Goal: Information Seeking & Learning: Compare options

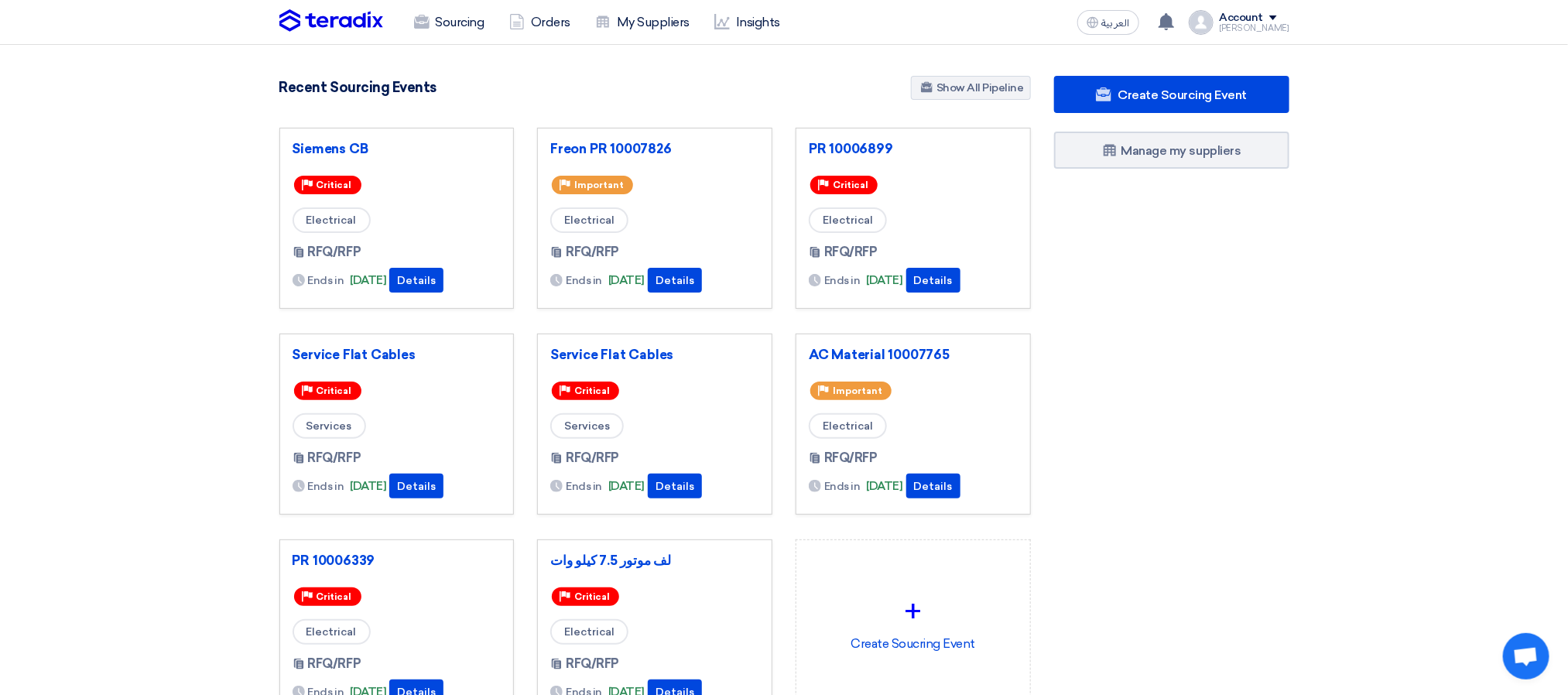
click at [1210, 275] on div "Create Sourcing Event Manage my suppliers" at bounding box center [1171, 429] width 258 height 707
click at [690, 66] on section "3037 RFx remaining 9 Auctions remaining Create Sourcing Event" at bounding box center [784, 435] width 1568 height 781
click at [880, 360] on link "AC Material 10007765" at bounding box center [913, 354] width 209 height 16
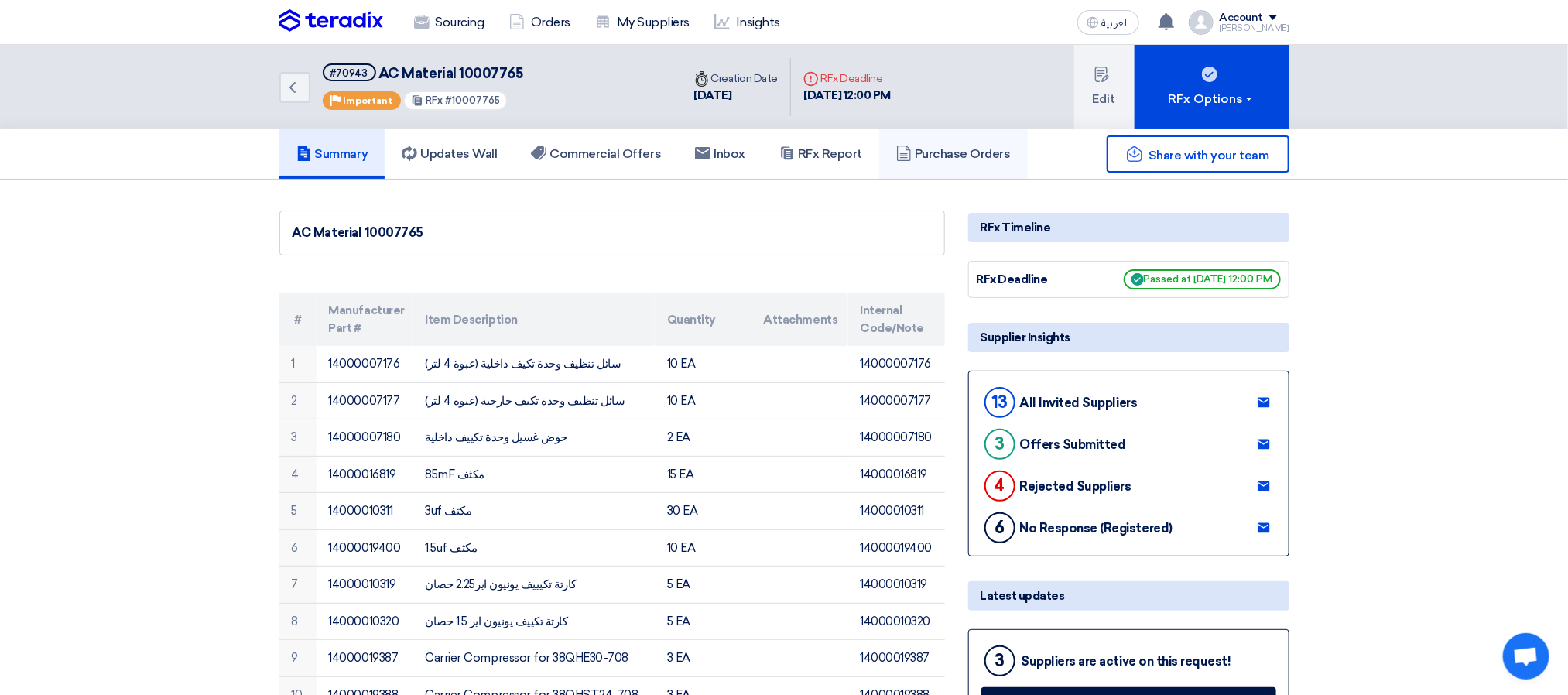
click at [939, 156] on h5 "Purchase Orders" at bounding box center [954, 153] width 115 height 16
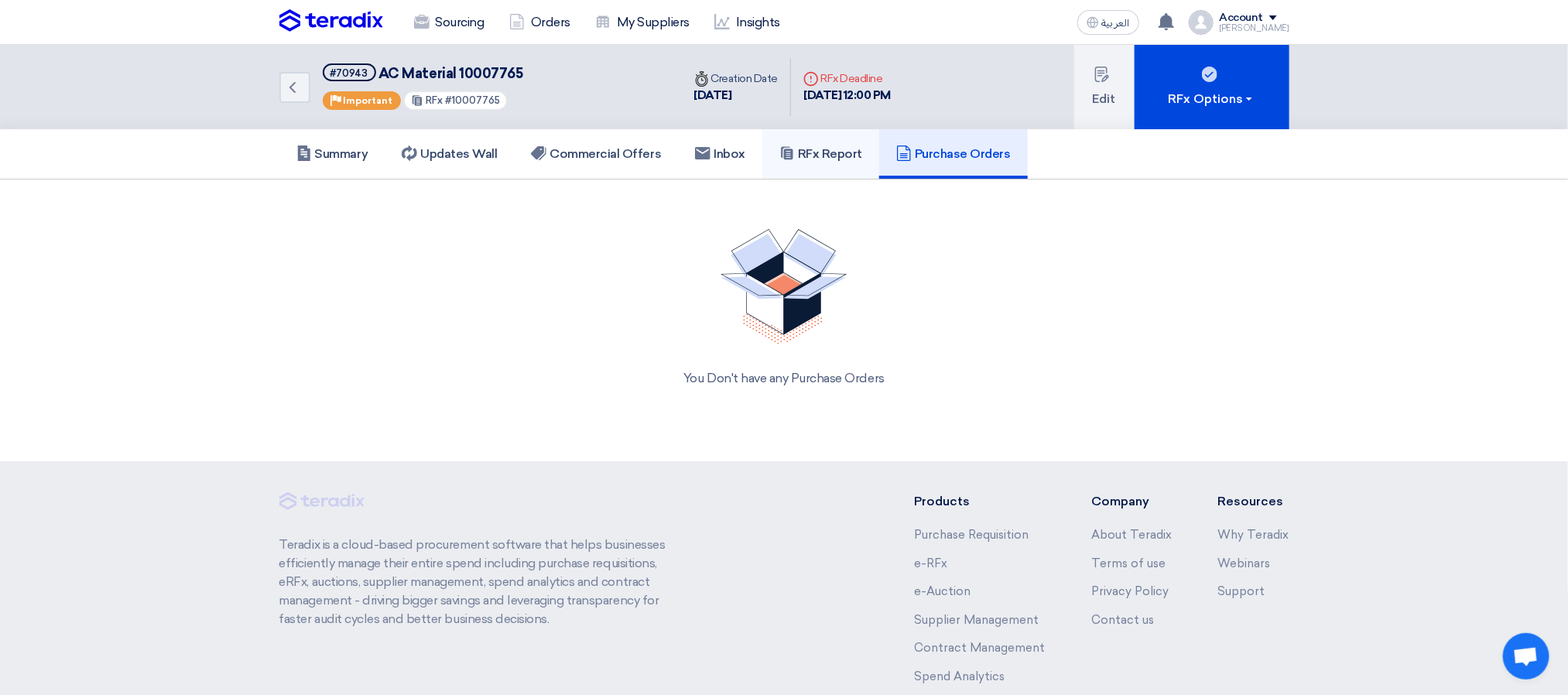
click at [855, 154] on h5 "RFx Report" at bounding box center [820, 153] width 83 height 16
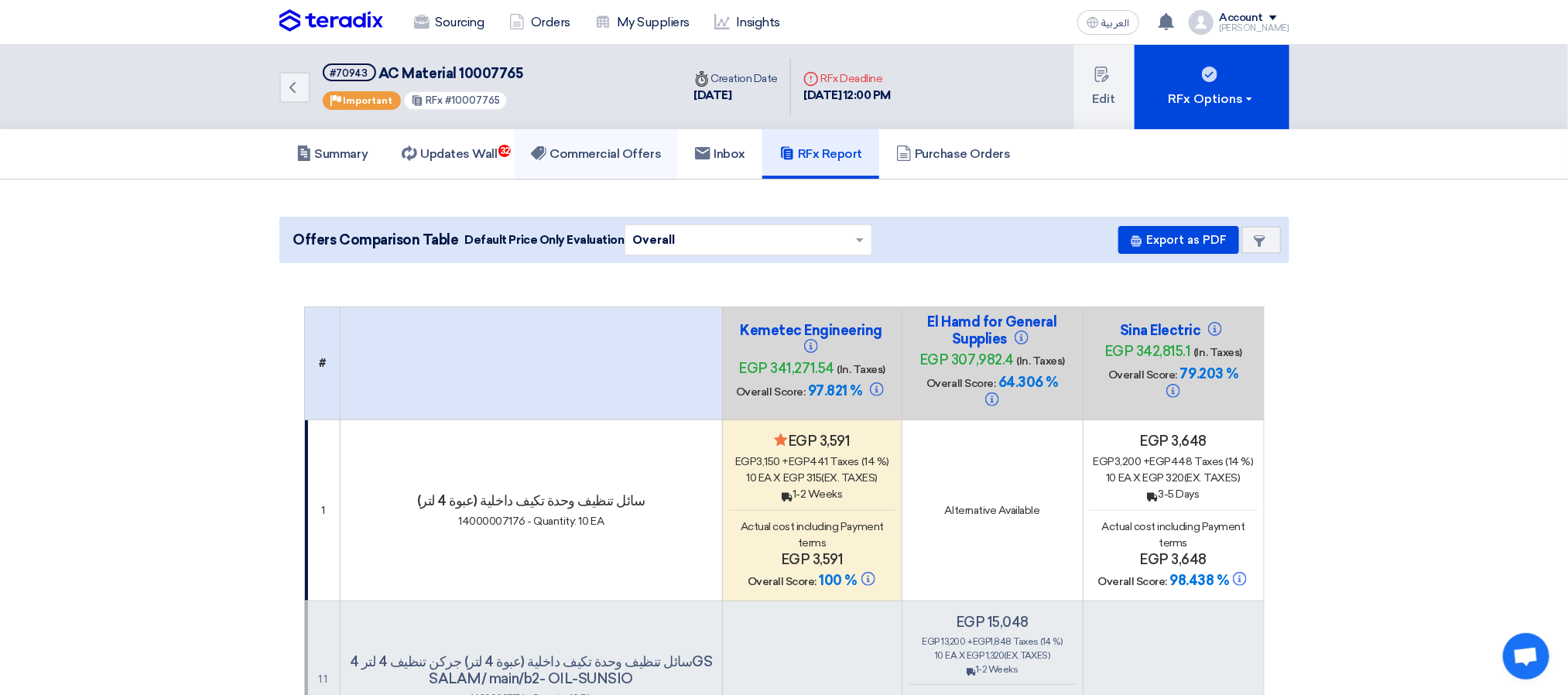
click at [643, 142] on link "Commercial Offers" at bounding box center [596, 154] width 164 height 49
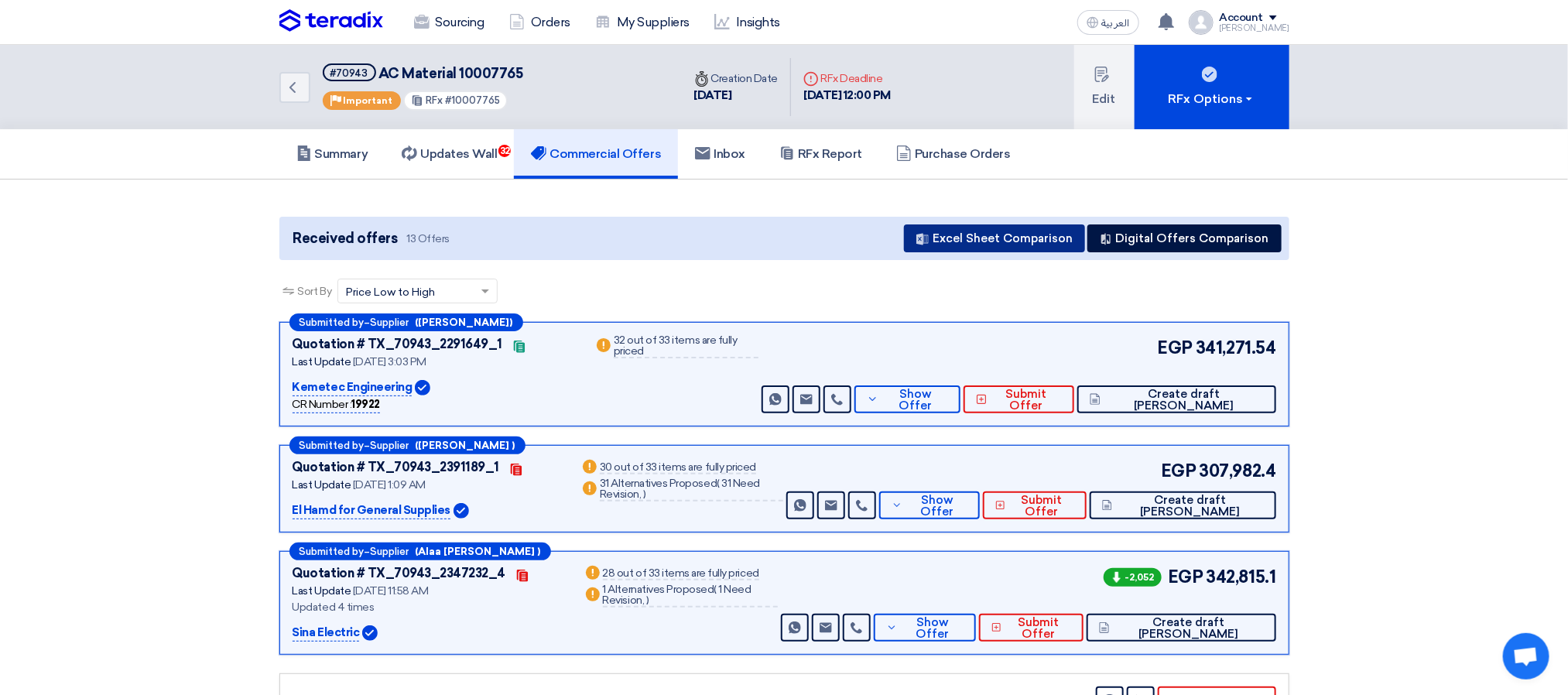
click at [1020, 230] on button "Excel Sheet Comparison" at bounding box center [994, 238] width 182 height 28
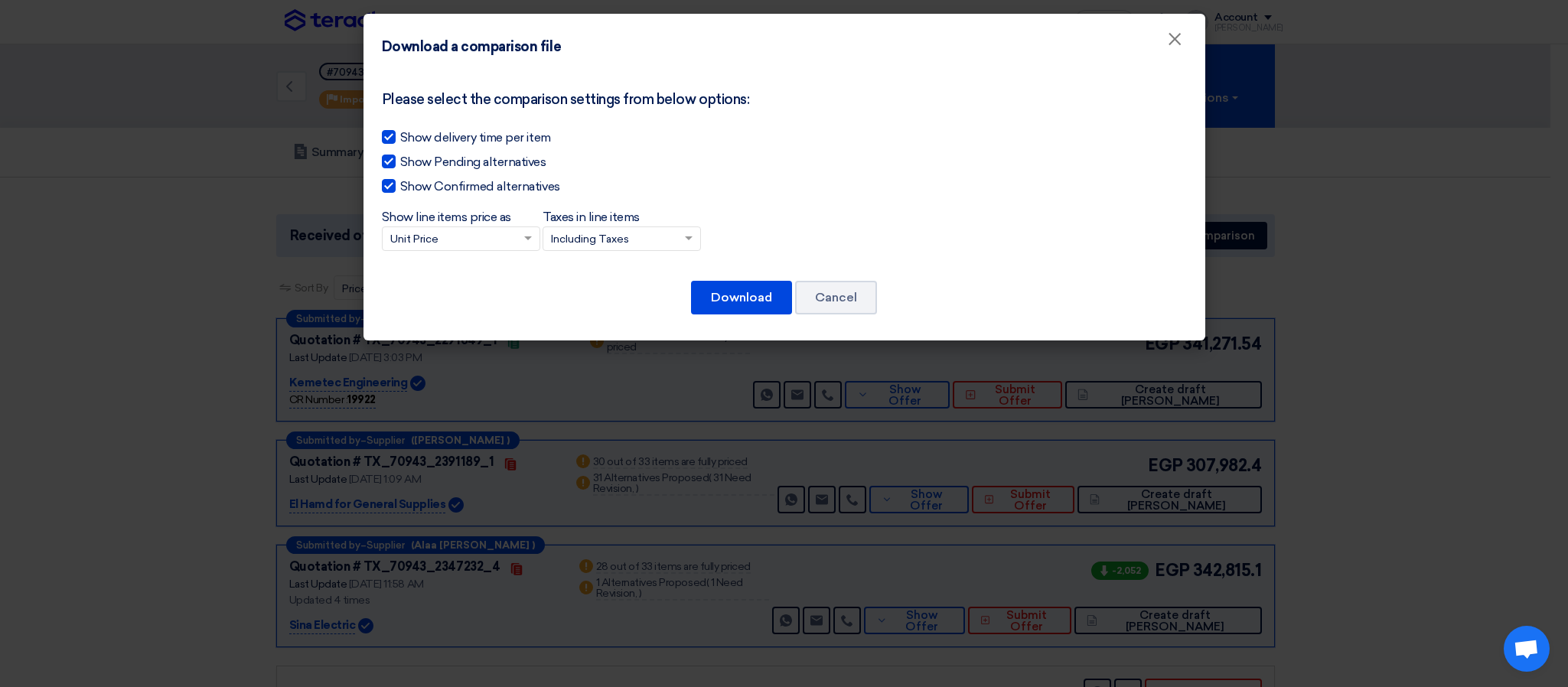
click at [613, 243] on input "Taxes in line items × Including Taxes" at bounding box center [614, 240] width 126 height 25
click at [597, 294] on span "Excluding Taxes" at bounding box center [591, 294] width 81 height 13
click at [597, 252] on input "Taxes in line items × Including Taxes Including Taxes Excluding Taxes" at bounding box center [614, 240] width 126 height 25
click at [745, 301] on button "Download" at bounding box center [741, 297] width 101 height 33
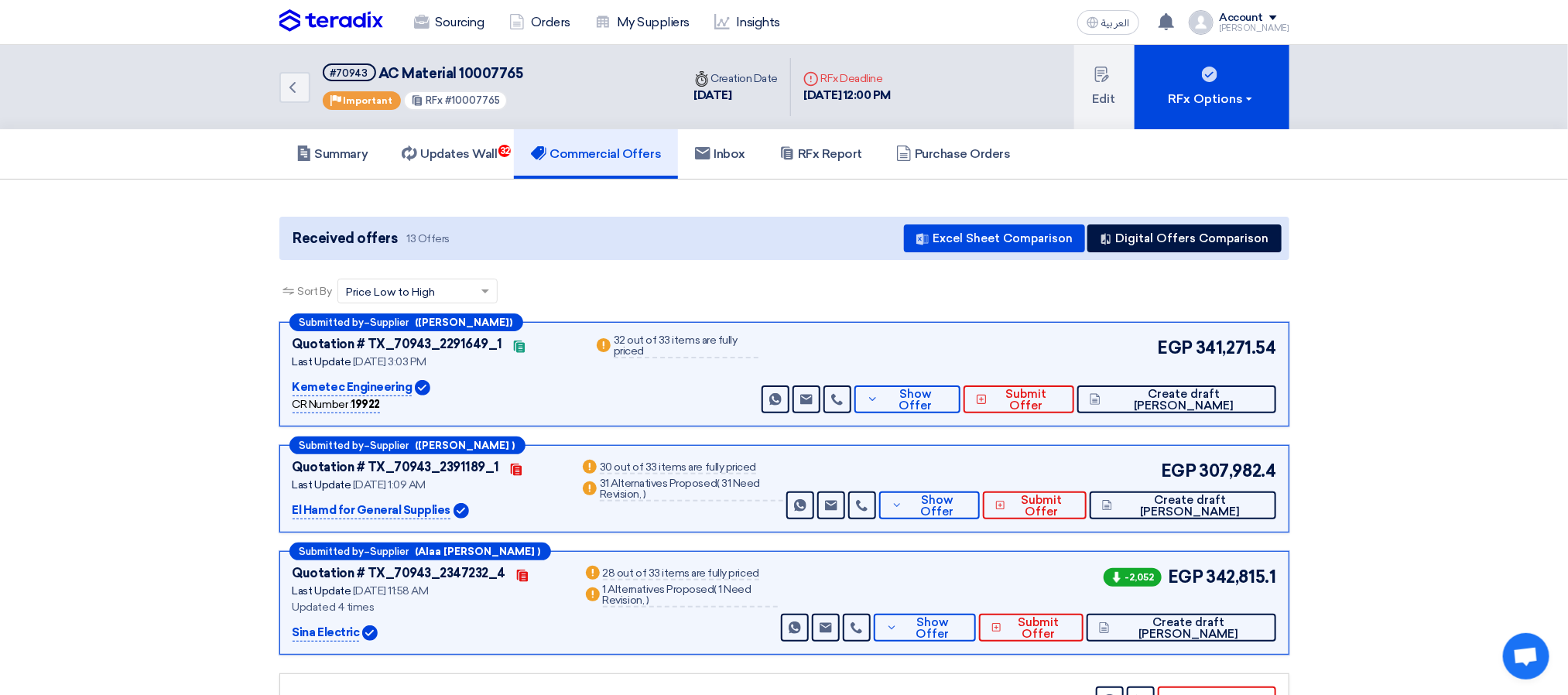
drag, startPoint x: 1418, startPoint y: 276, endPoint x: 1423, endPoint y: 5, distance: 271.0
click at [800, 309] on div "Sort By Sort by × Price Low to High ×" at bounding box center [784, 300] width 1010 height 44
drag, startPoint x: 1442, startPoint y: 286, endPoint x: 1459, endPoint y: 5, distance: 281.5
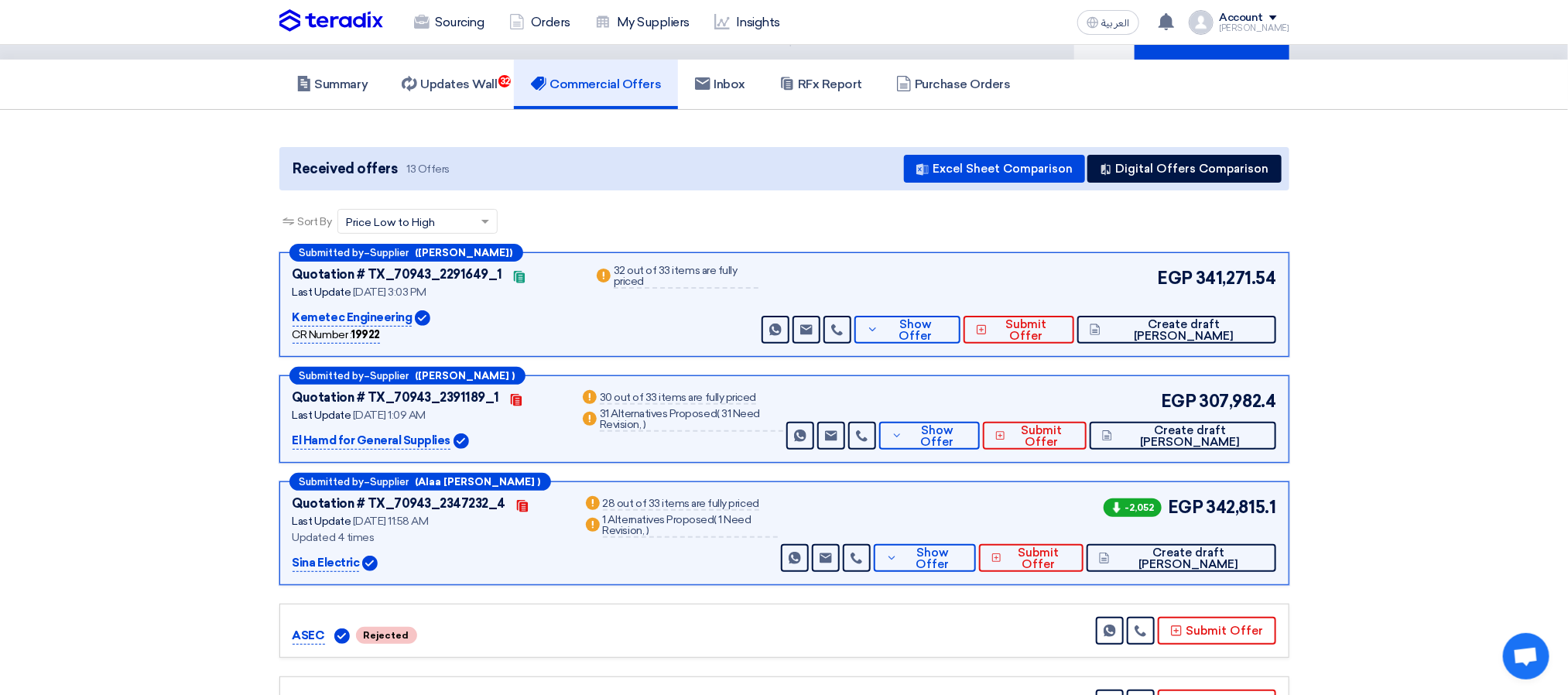
scroll to position [233, 0]
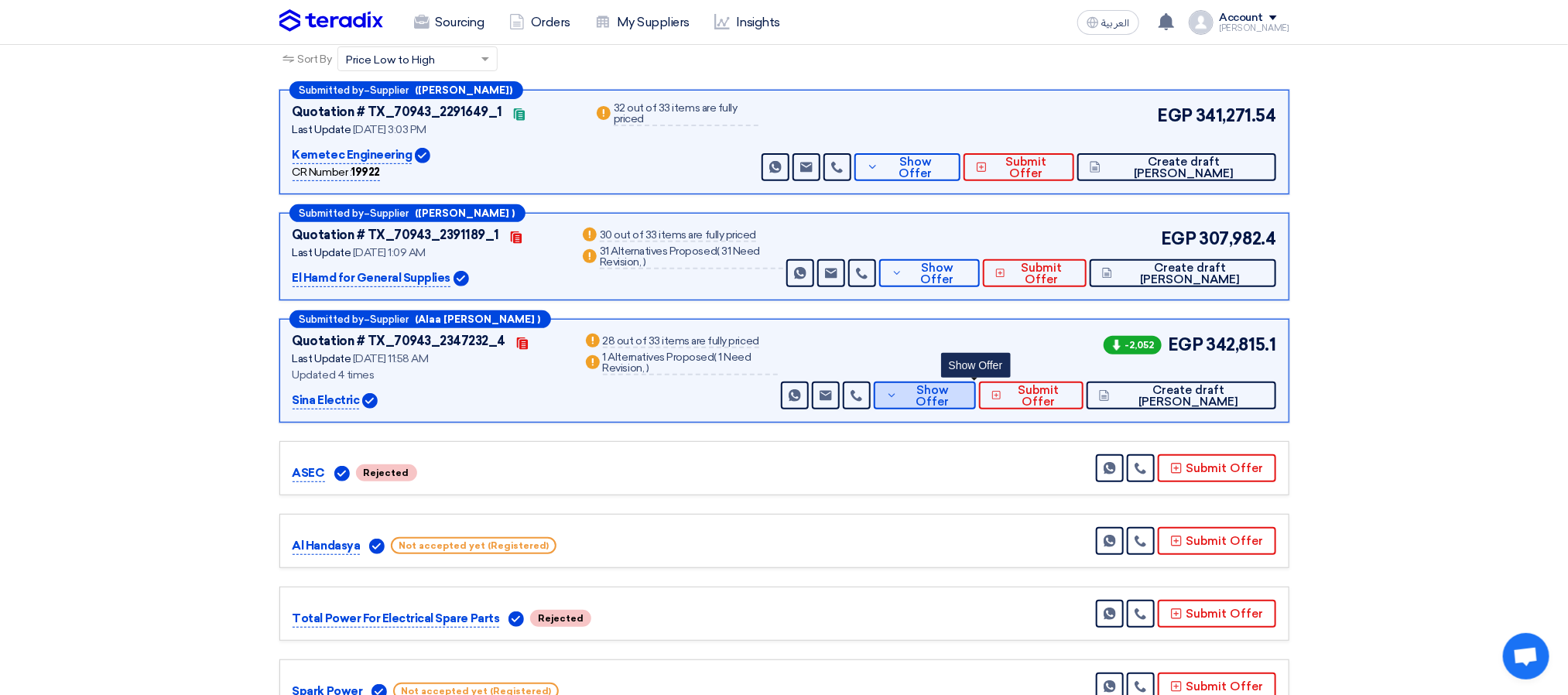
click at [963, 401] on span "Show Offer" at bounding box center [933, 396] width 62 height 23
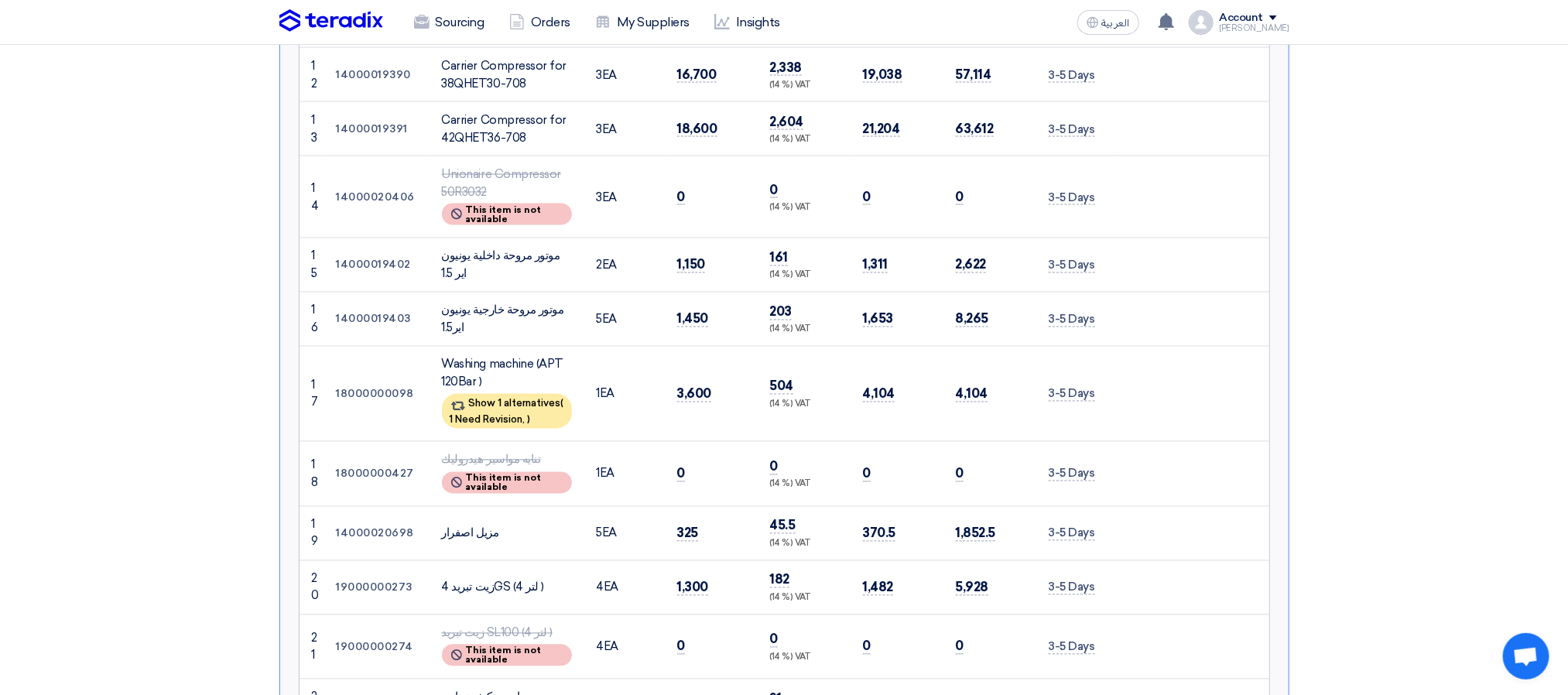
scroll to position [1393, 0]
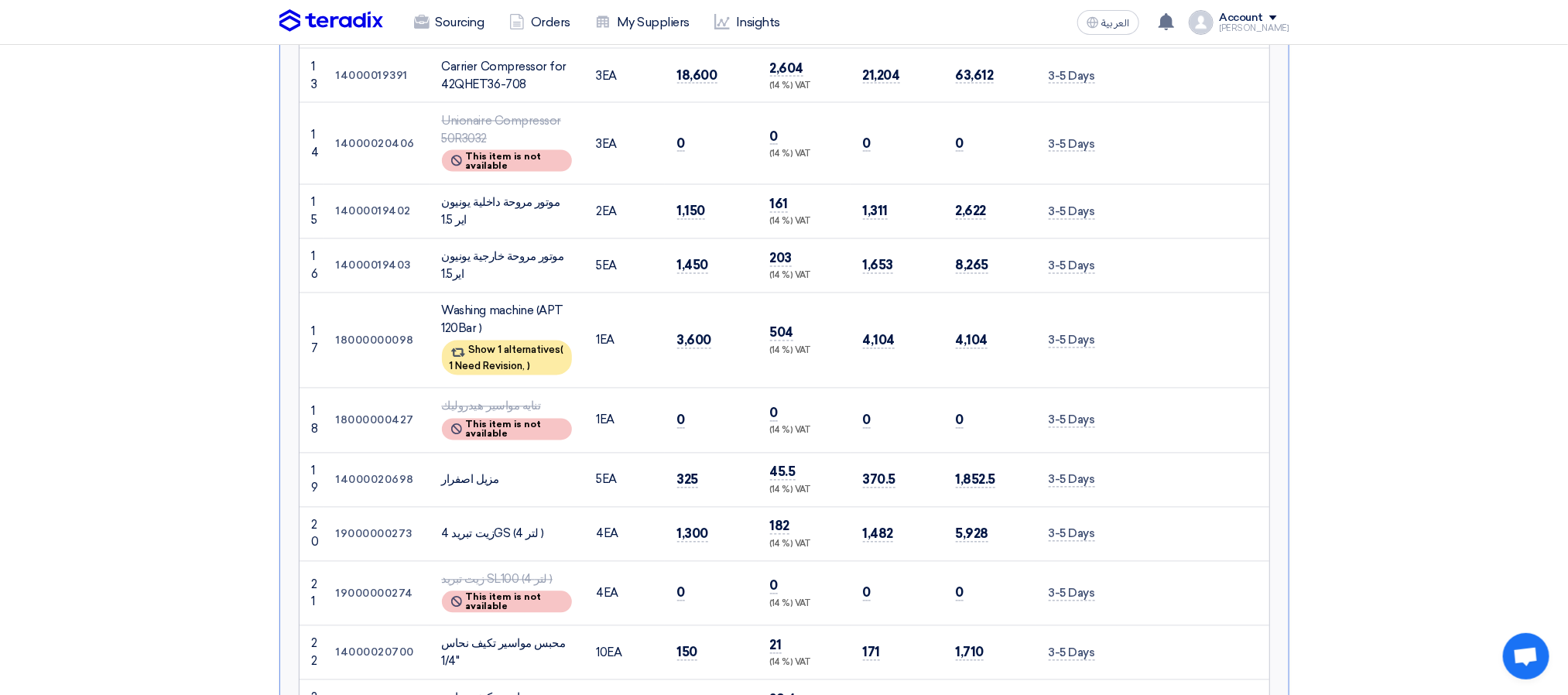
drag, startPoint x: 673, startPoint y: 342, endPoint x: 727, endPoint y: 350, distance: 54.6
click at [727, 350] on td "3,600" at bounding box center [711, 341] width 93 height 95
click at [723, 358] on td "3,600" at bounding box center [711, 341] width 93 height 95
drag, startPoint x: 670, startPoint y: 345, endPoint x: 728, endPoint y: 348, distance: 58.1
click at [728, 348] on td "3,600" at bounding box center [711, 341] width 93 height 95
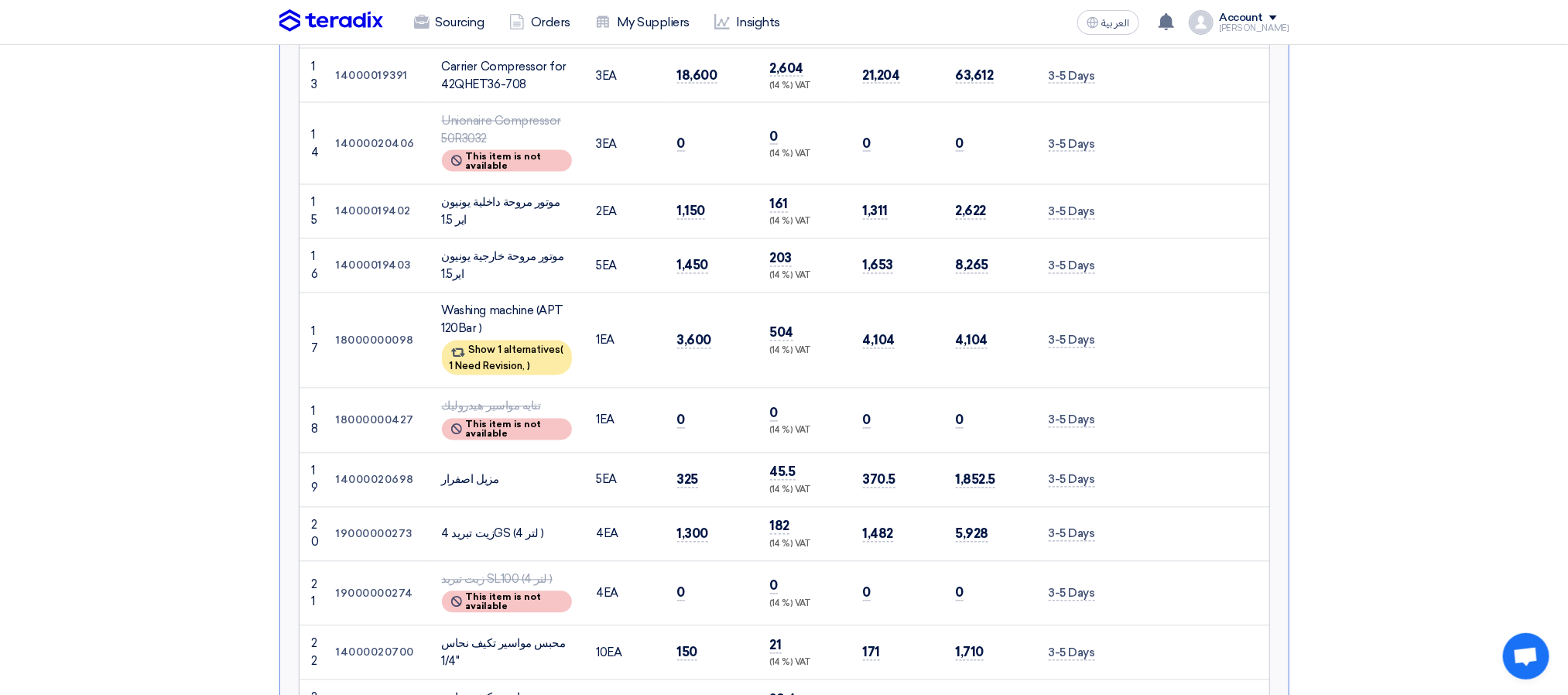
click at [718, 376] on td "3,600" at bounding box center [711, 341] width 93 height 95
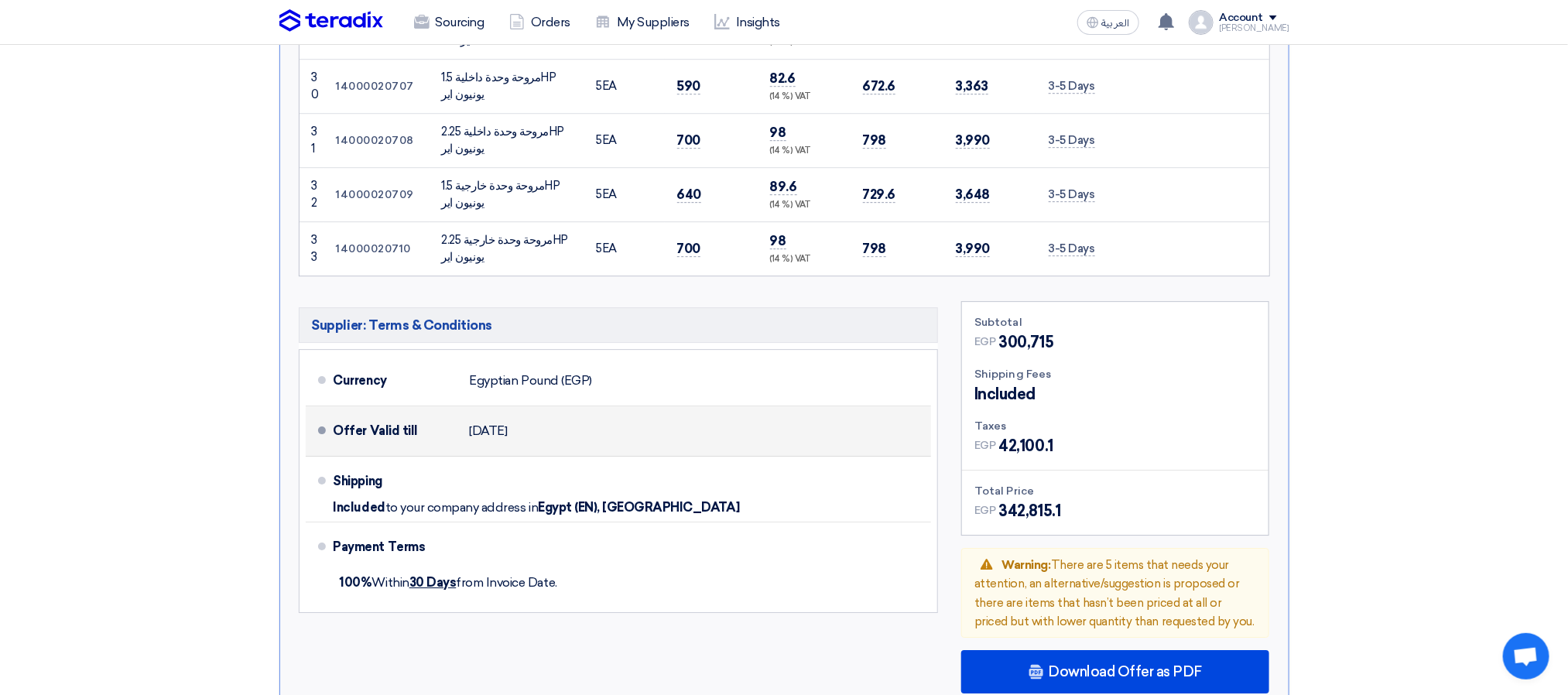
scroll to position [2554, 0]
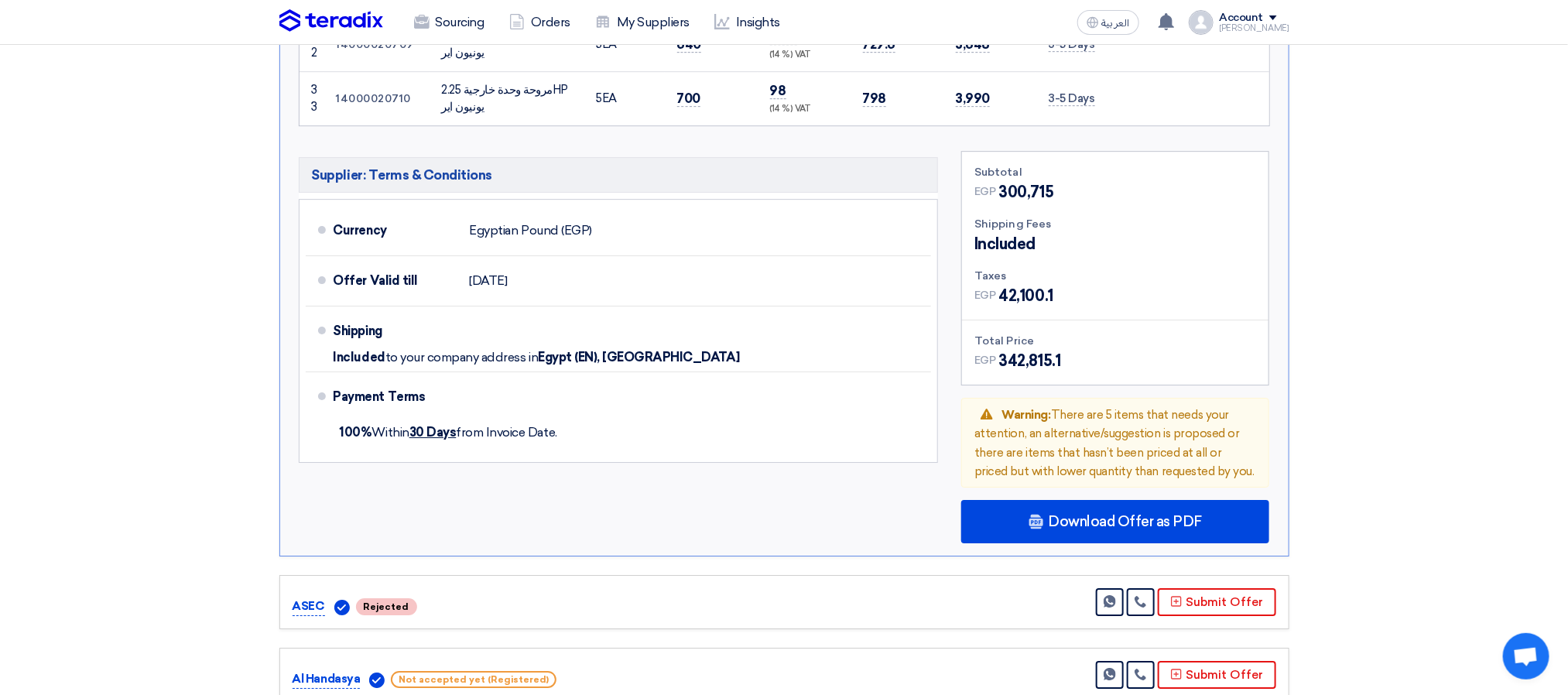
click at [1036, 504] on div "Subtotal EGP 300,715 Shipping Fees Included Taxes EGP EGP Warning" at bounding box center [1115, 347] width 331 height 392
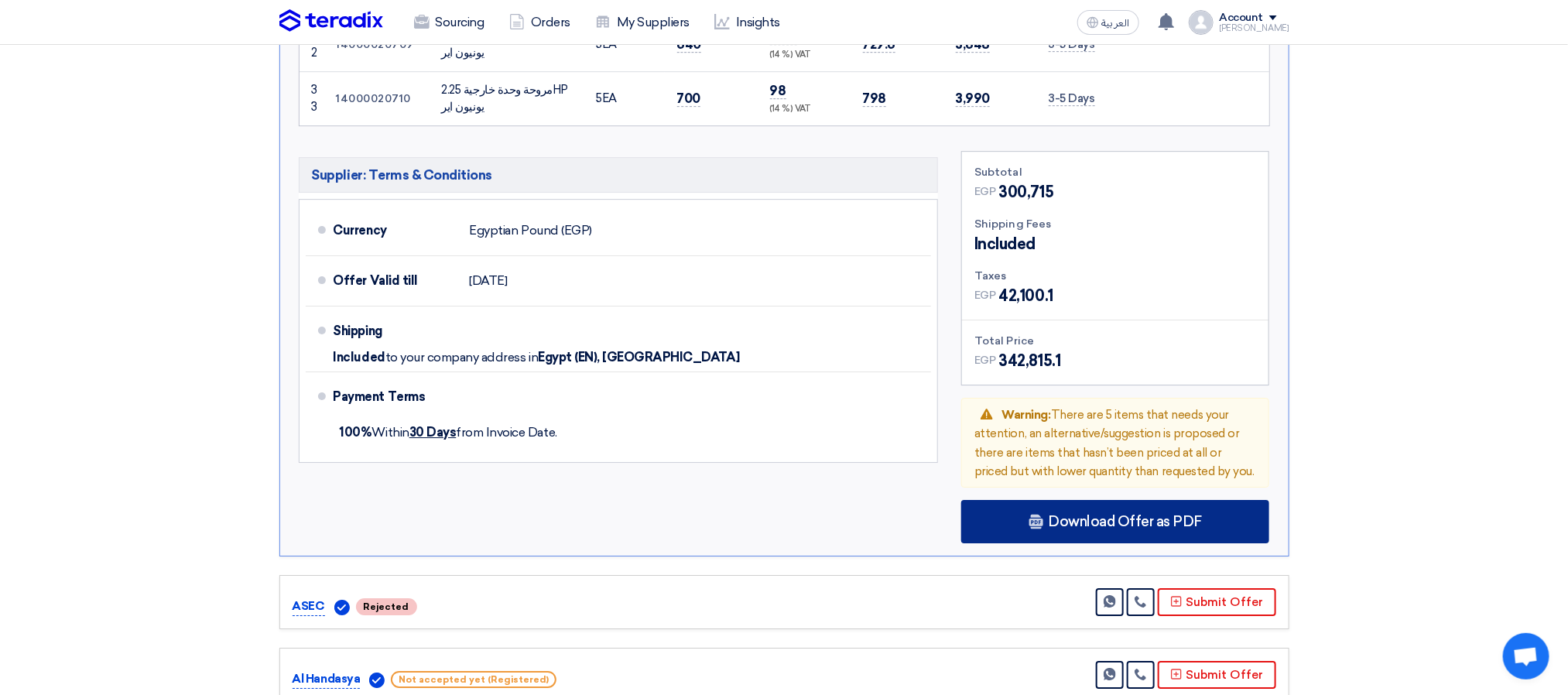
click at [1036, 521] on icon at bounding box center [1036, 521] width 16 height 16
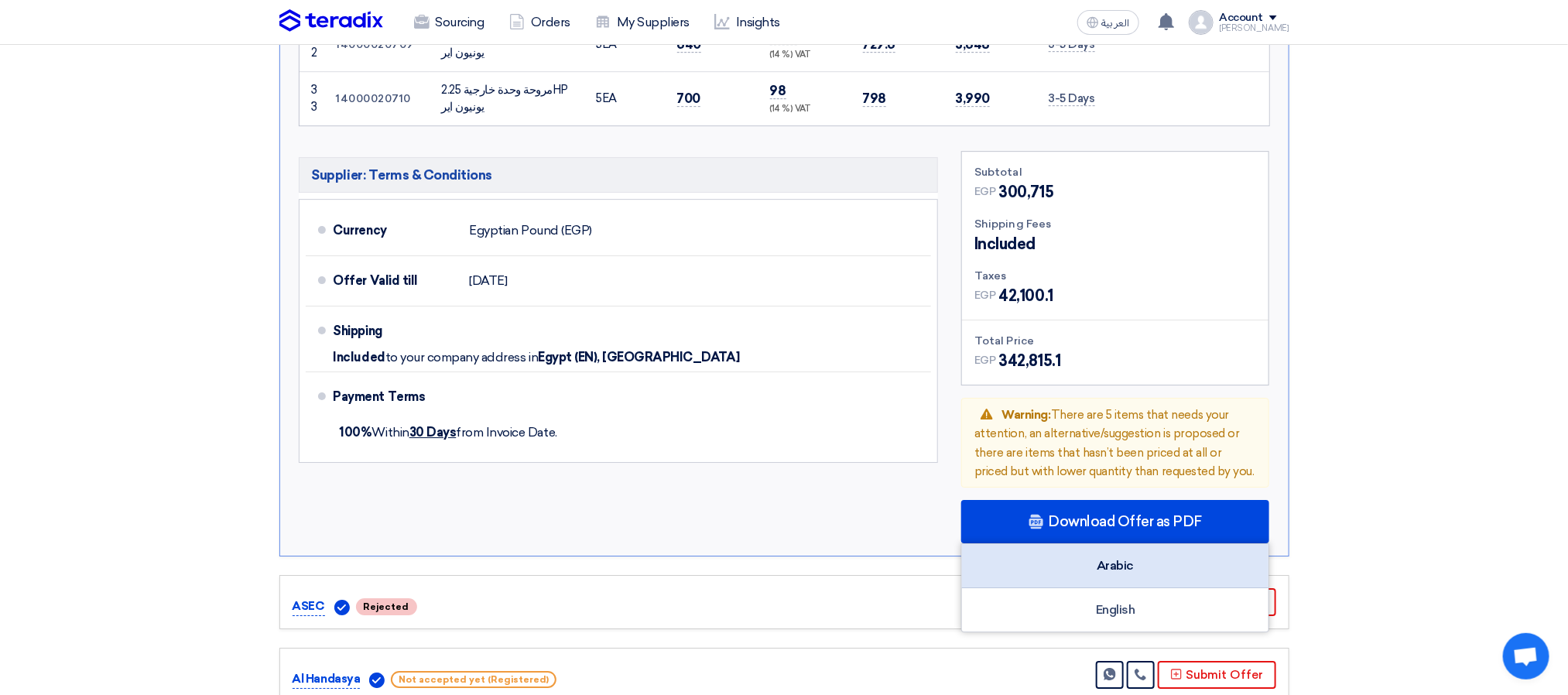
click at [1086, 579] on div "Arabic" at bounding box center [1116, 566] width 306 height 44
